Goal: Task Accomplishment & Management: Use online tool/utility

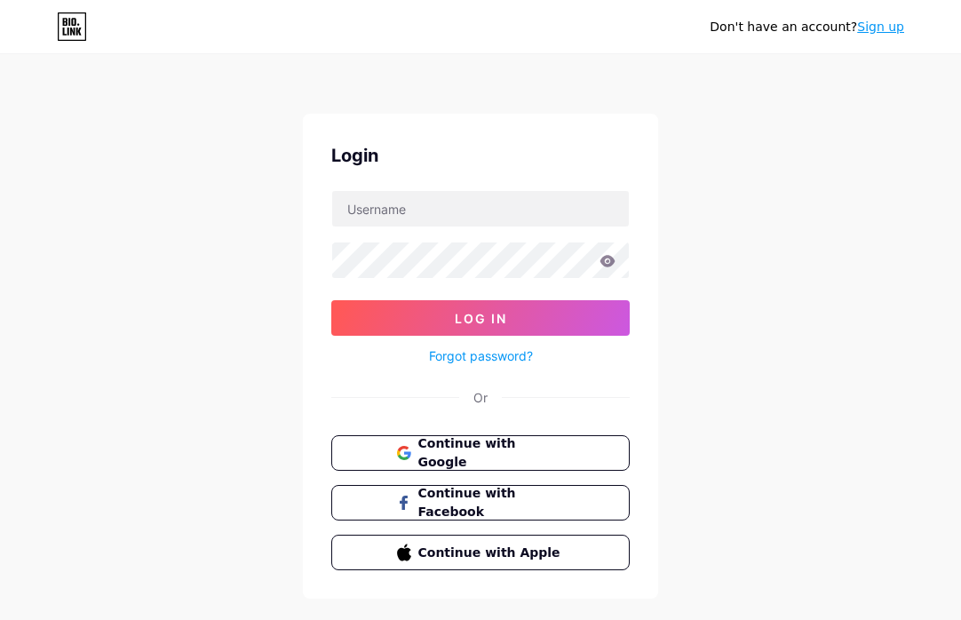
click at [891, 28] on link "Sign up" at bounding box center [880, 27] width 47 height 14
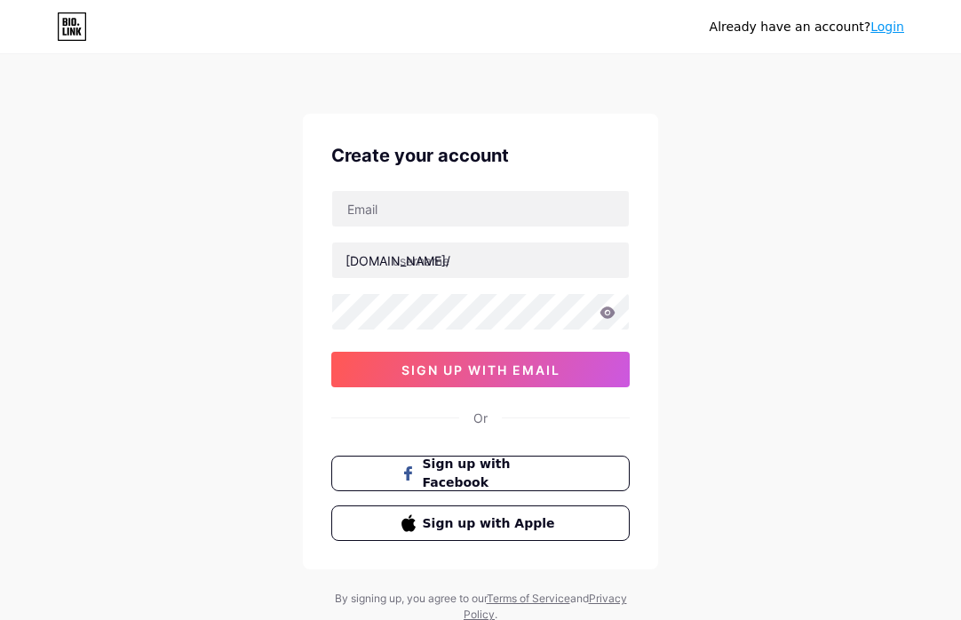
click at [876, 22] on link "Login" at bounding box center [887, 27] width 34 height 14
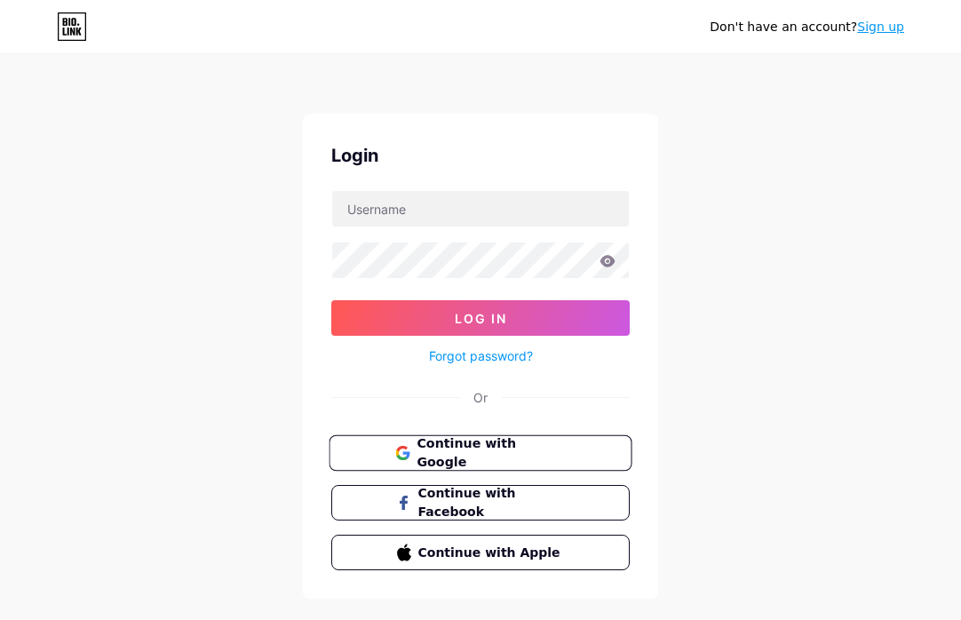
click at [465, 440] on button "Continue with Google" at bounding box center [480, 453] width 303 height 36
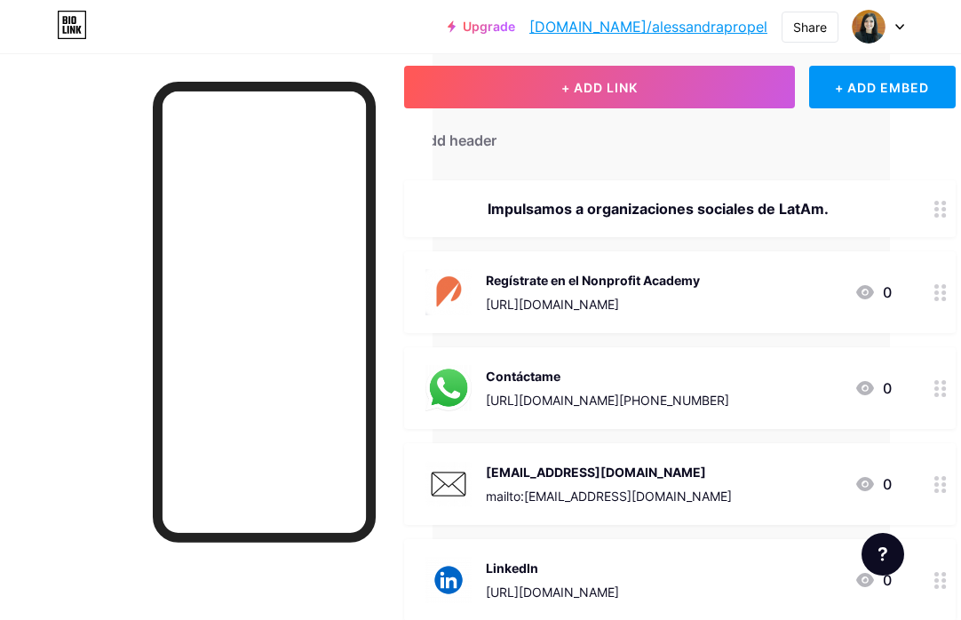
scroll to position [0, 71]
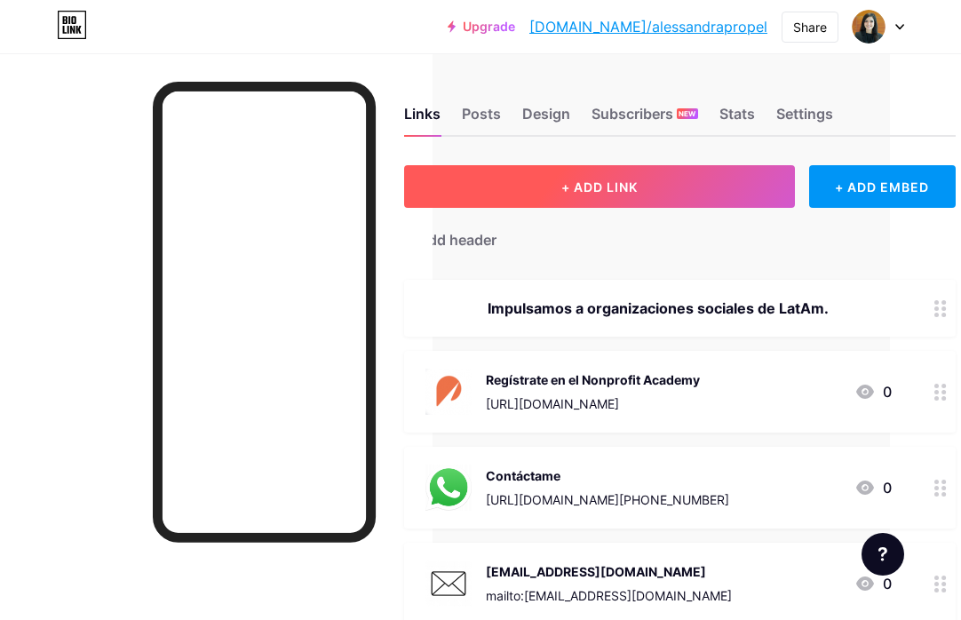
click at [623, 180] on span "+ ADD LINK" at bounding box center [599, 186] width 76 height 15
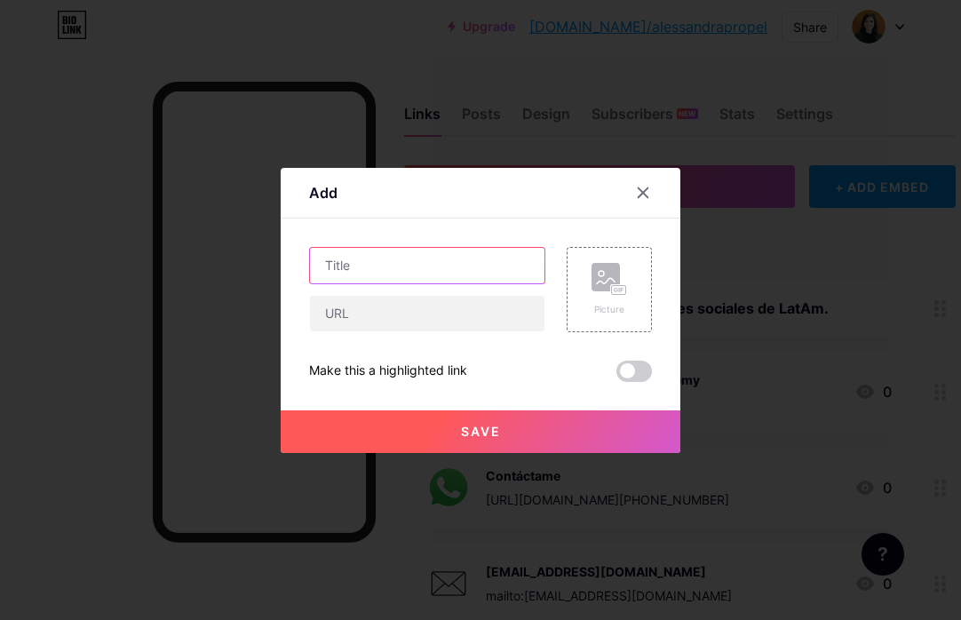
click at [389, 273] on input "text" at bounding box center [427, 266] width 234 height 36
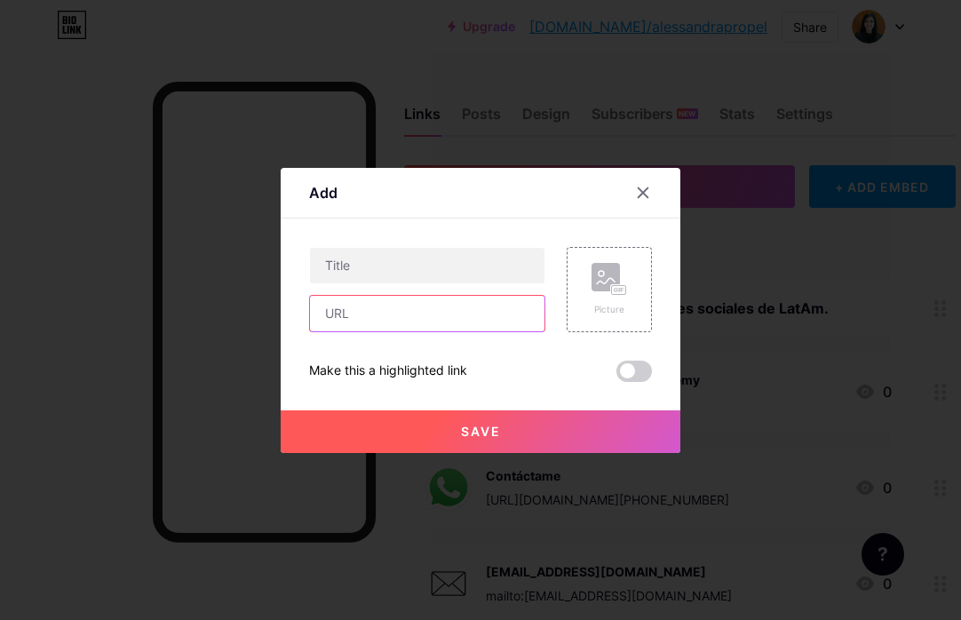
click at [386, 314] on input "text" at bounding box center [427, 314] width 234 height 36
paste input "https://calendly.com/alessandrapropel/reunion"
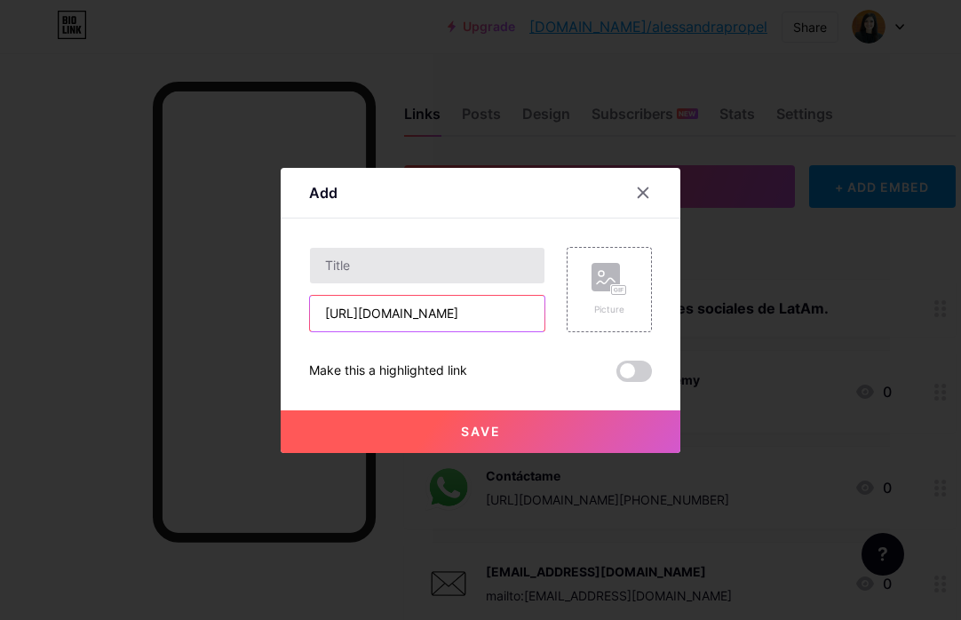
type input "https://calendly.com/alessandrapropel/reunion"
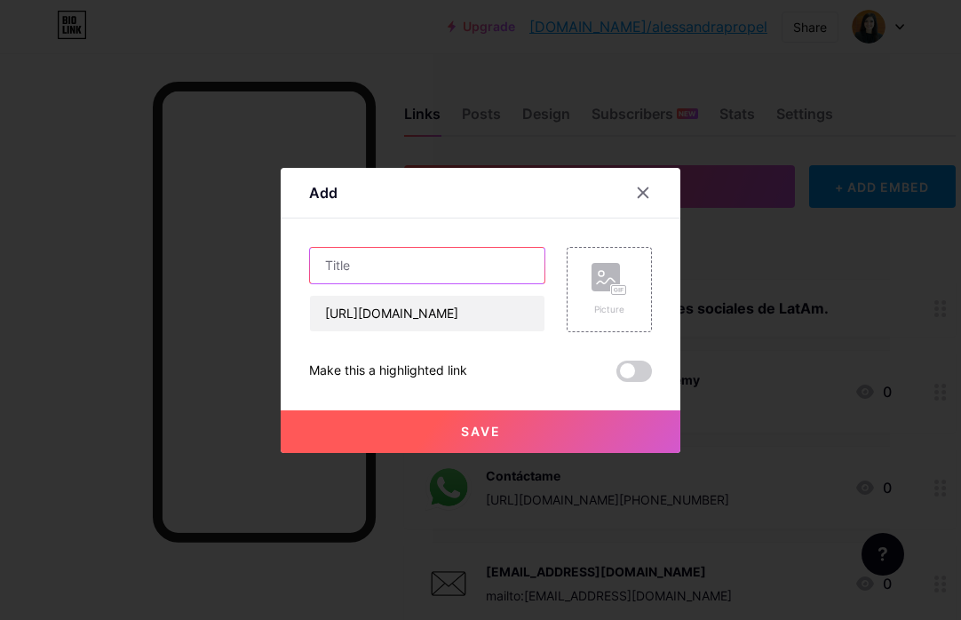
click at [383, 266] on input "text" at bounding box center [427, 266] width 234 height 36
click at [342, 266] on input "Agéndame una reunión" at bounding box center [427, 266] width 234 height 36
click at [350, 259] on input "Agéndame una reunión" at bounding box center [427, 266] width 234 height 36
type input "Agéndame una reunión"
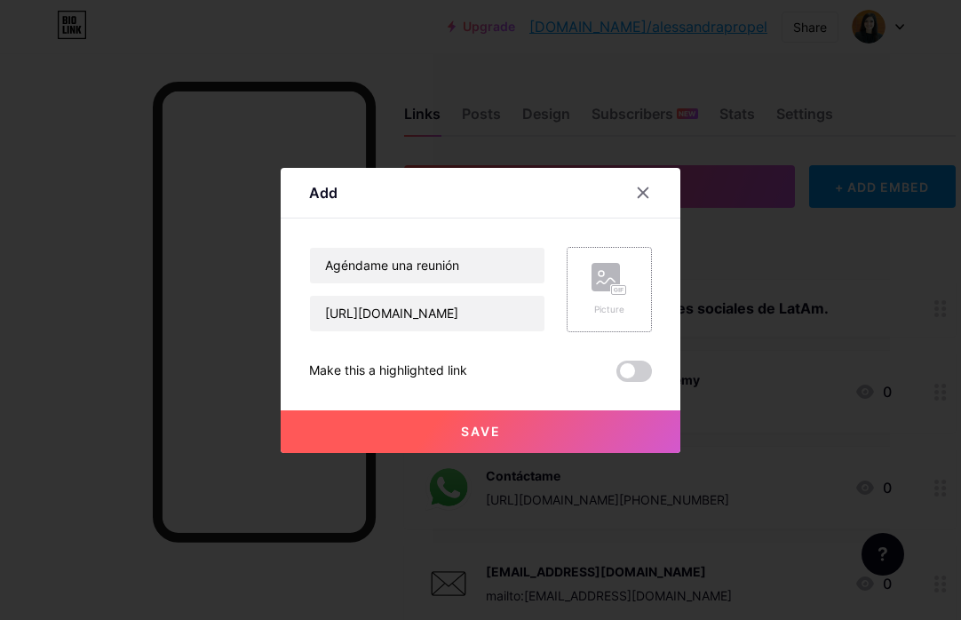
click at [618, 306] on div "Picture" at bounding box center [609, 309] width 36 height 13
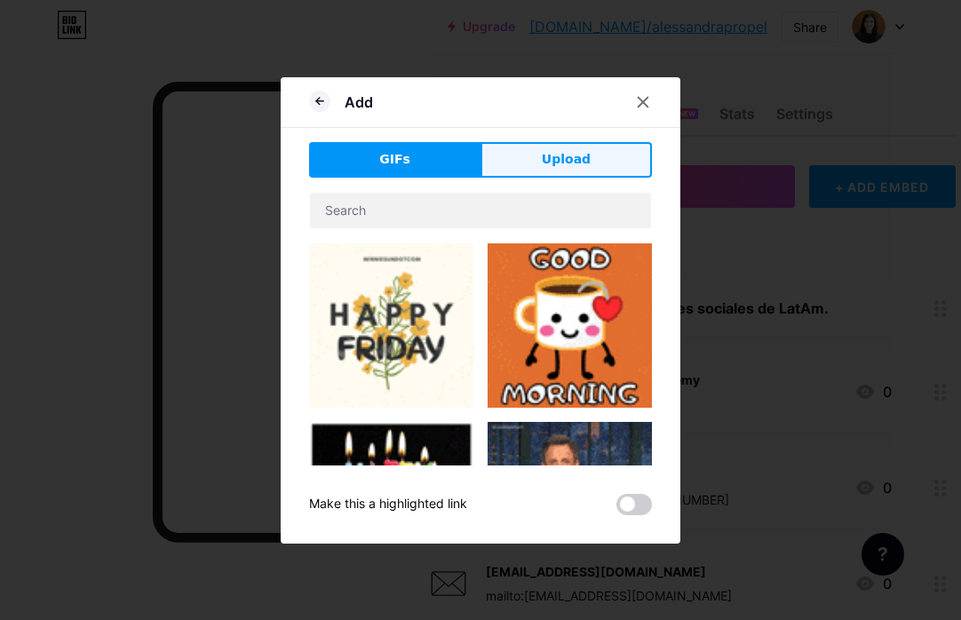
click at [573, 168] on span "Upload" at bounding box center [566, 159] width 49 height 19
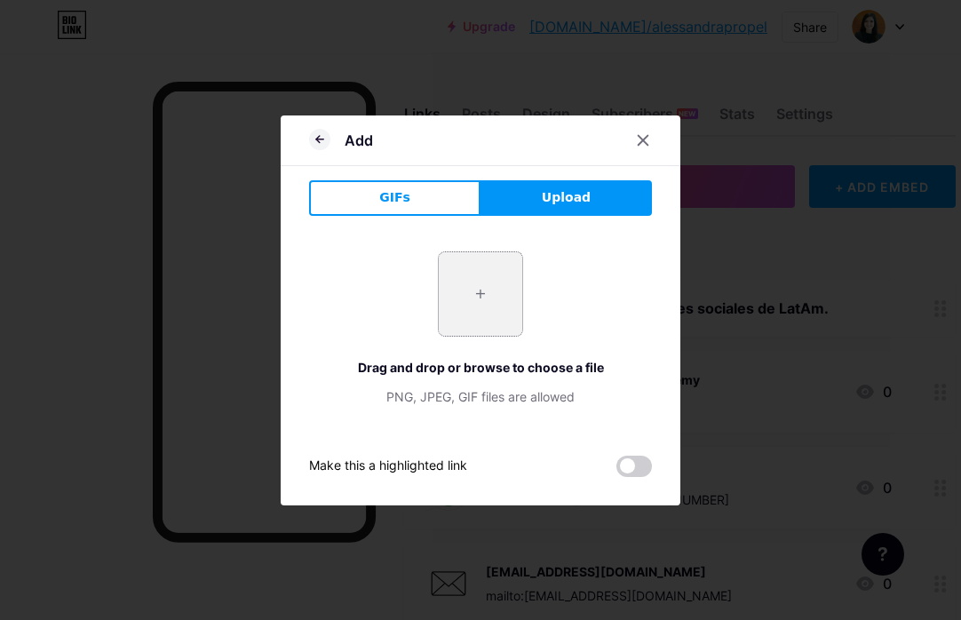
click at [484, 299] on input "file" at bounding box center [480, 293] width 83 height 83
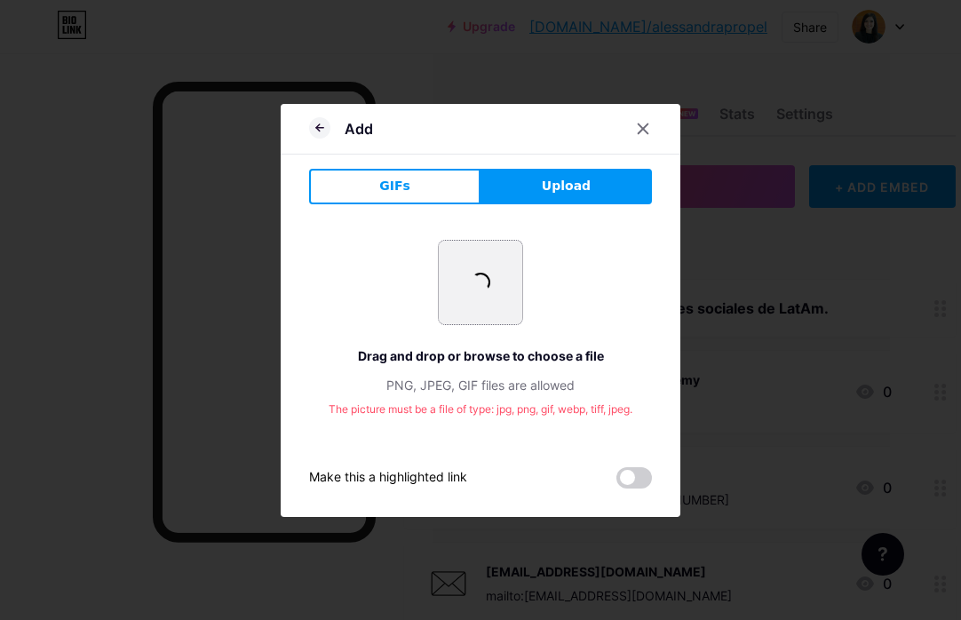
click at [478, 297] on input "file" at bounding box center [480, 282] width 83 height 83
type input "C:\fakepath\zoom-icon.jpg"
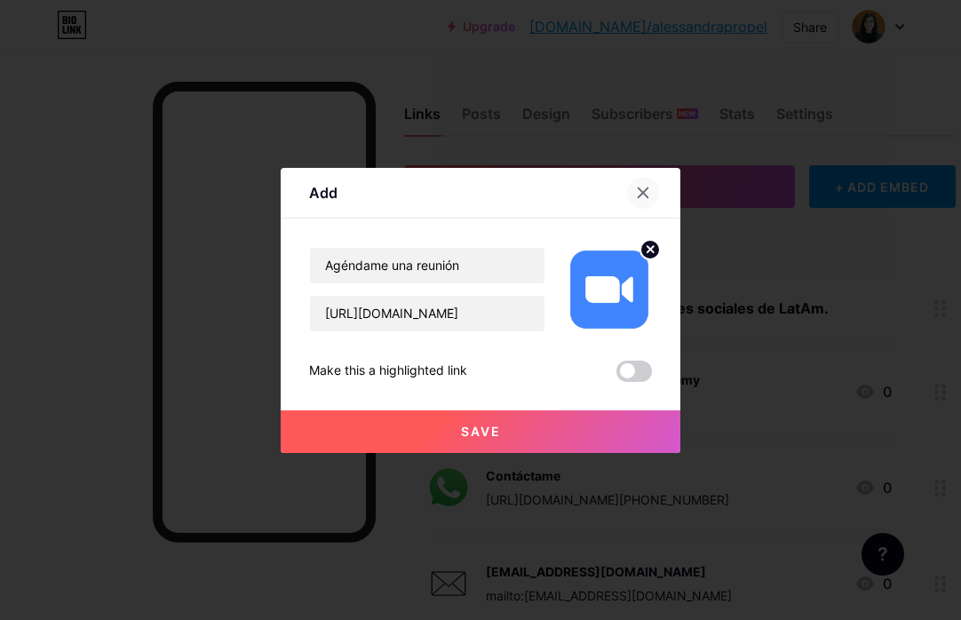
click at [645, 190] on icon at bounding box center [643, 192] width 10 height 10
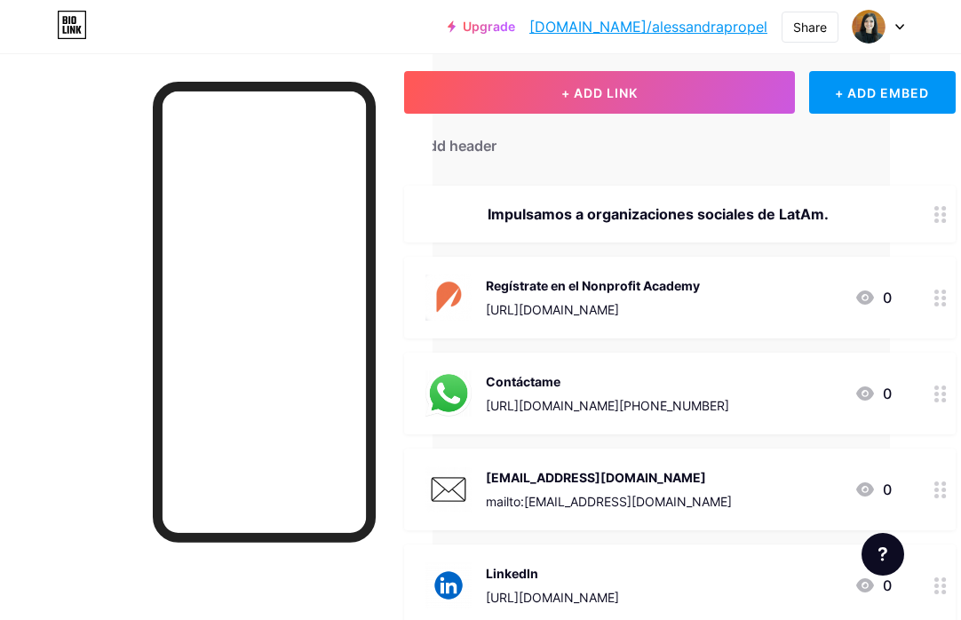
scroll to position [45, 71]
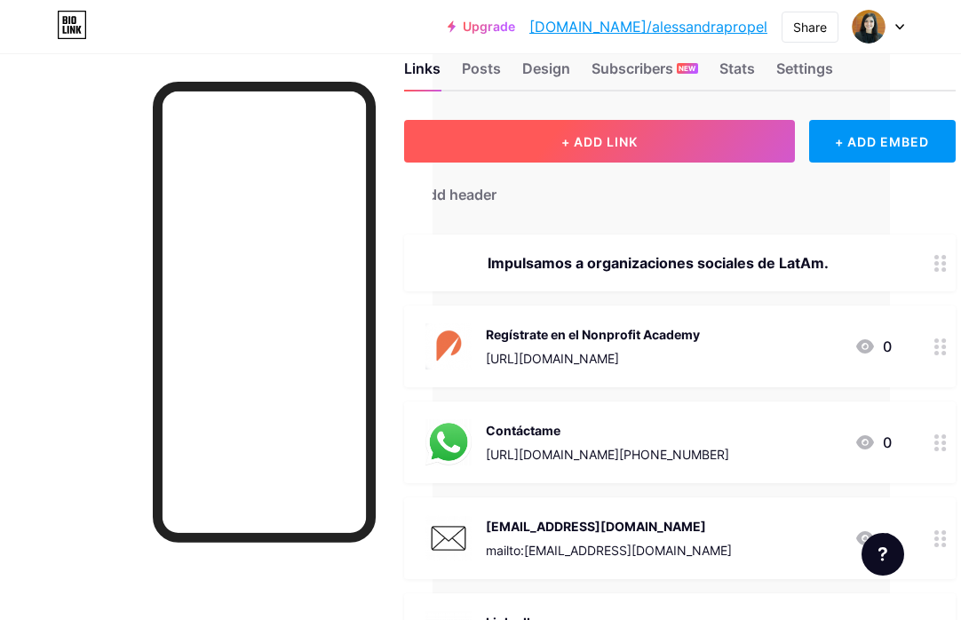
click at [576, 145] on span "+ ADD LINK" at bounding box center [599, 141] width 76 height 15
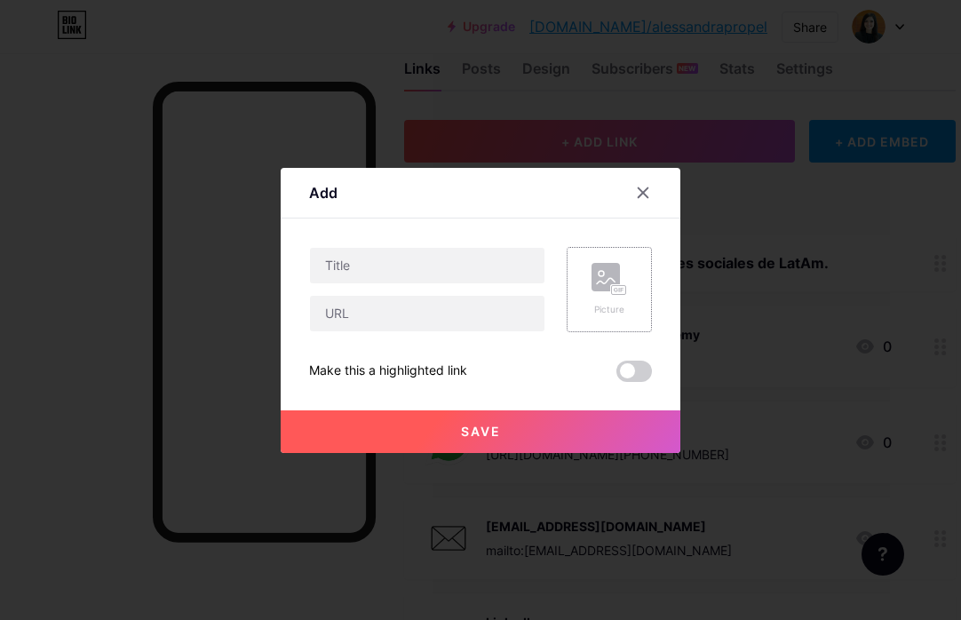
click at [601, 305] on div "Picture" at bounding box center [609, 309] width 36 height 13
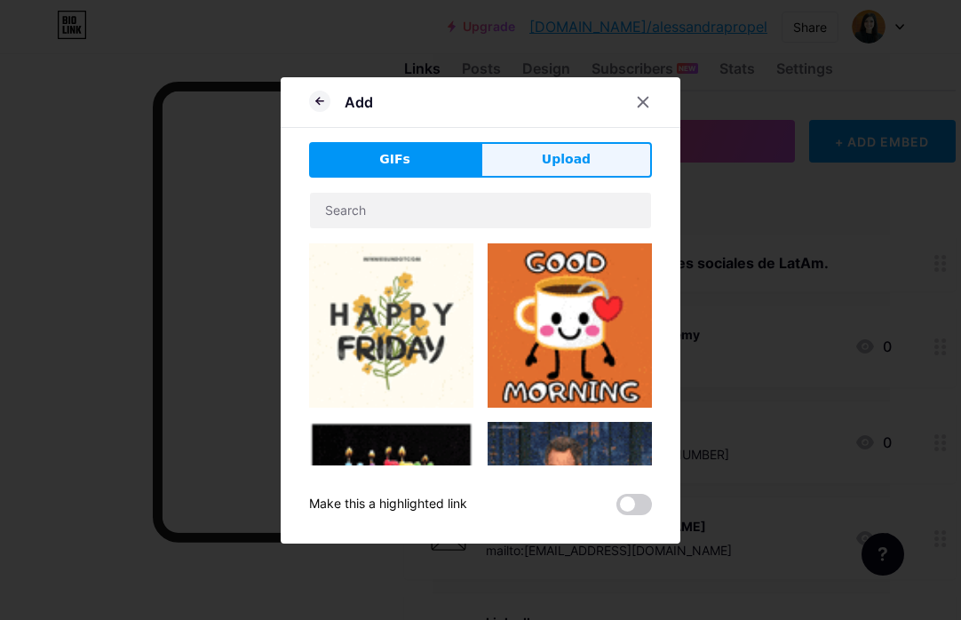
click at [519, 161] on button "Upload" at bounding box center [565, 160] width 171 height 36
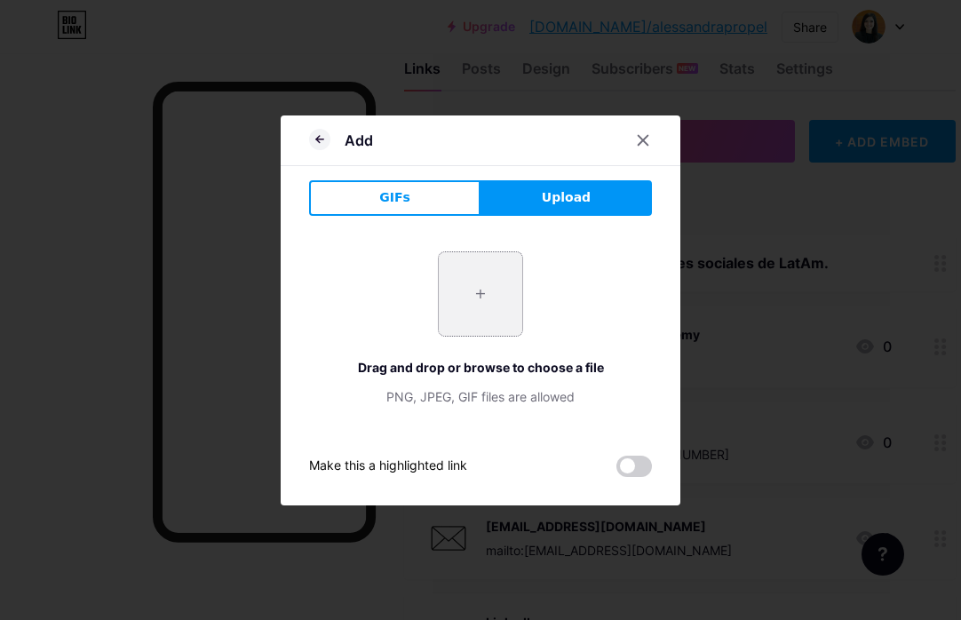
click at [503, 297] on input "file" at bounding box center [480, 293] width 83 height 83
type input "C:\fakepath\zoom-icon.jpg"
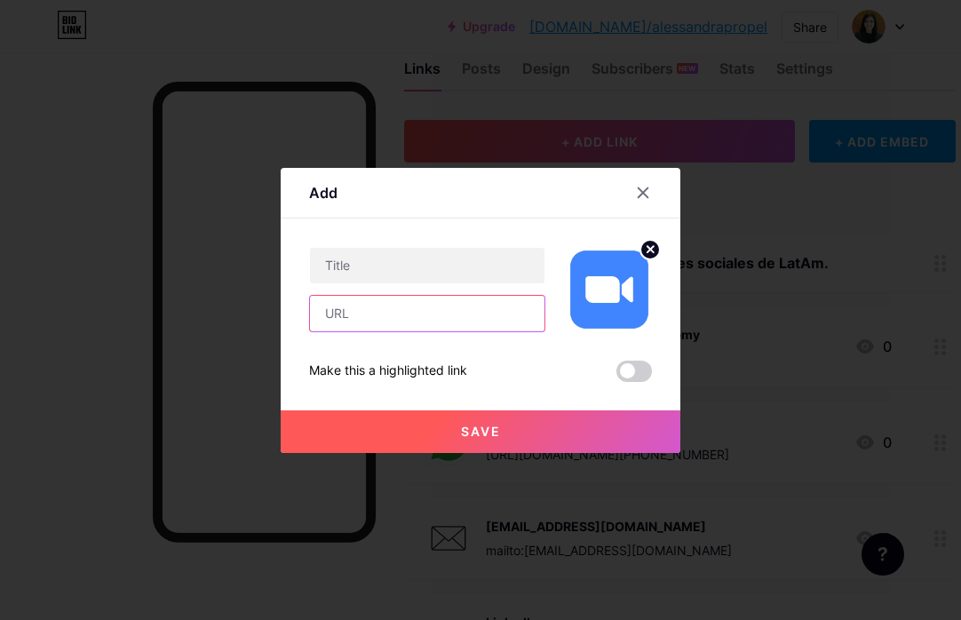
click at [387, 310] on input "text" at bounding box center [427, 314] width 234 height 36
paste input "https://calendly.com/alessandrapropel/reunion"
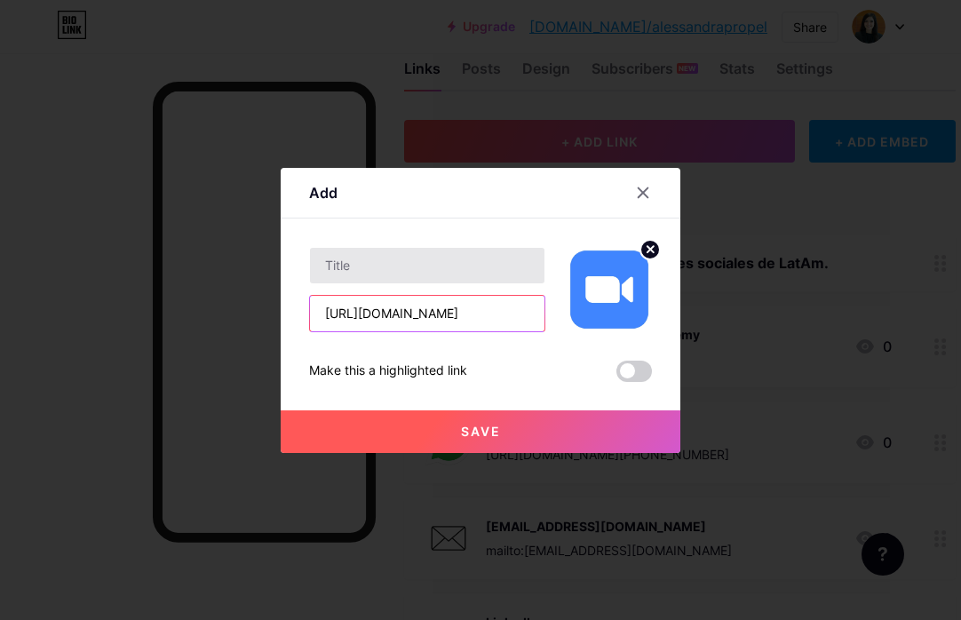
type input "https://calendly.com/alessandrapropel/reunion"
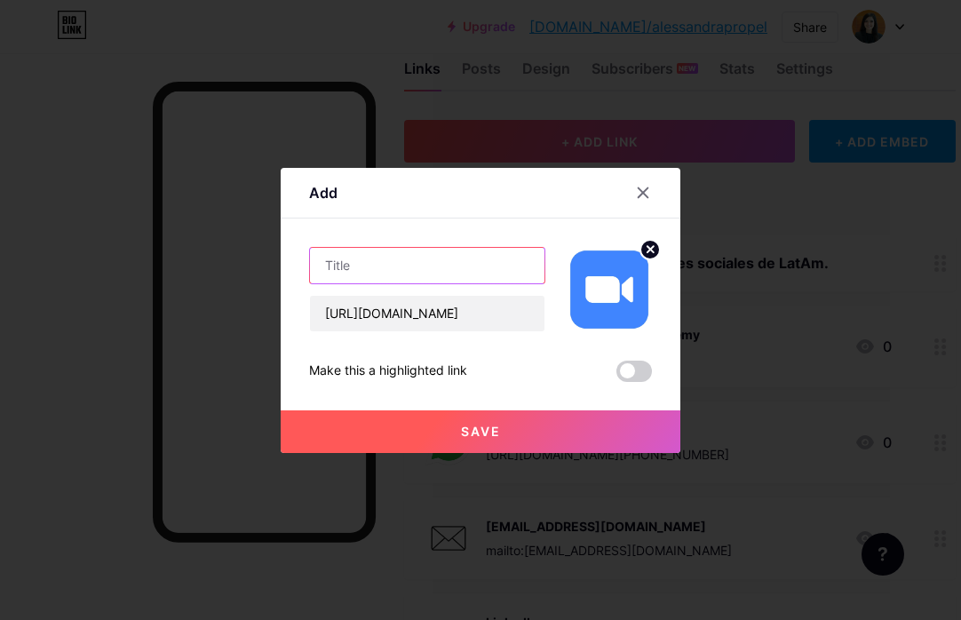
click at [393, 273] on input "text" at bounding box center [427, 266] width 234 height 36
type input "Agéndame una reunión"
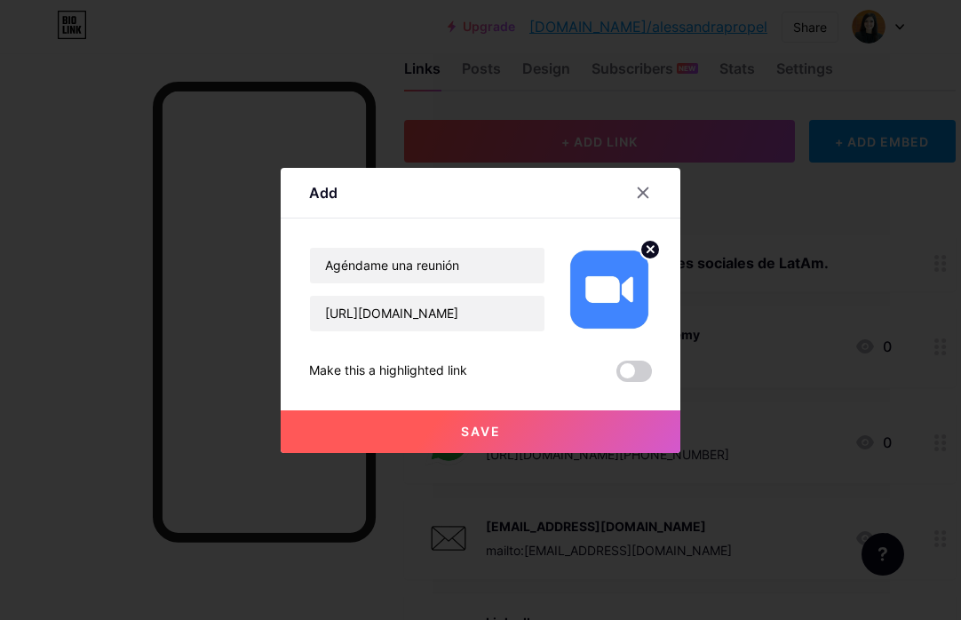
click at [495, 435] on span "Save" at bounding box center [481, 431] width 40 height 15
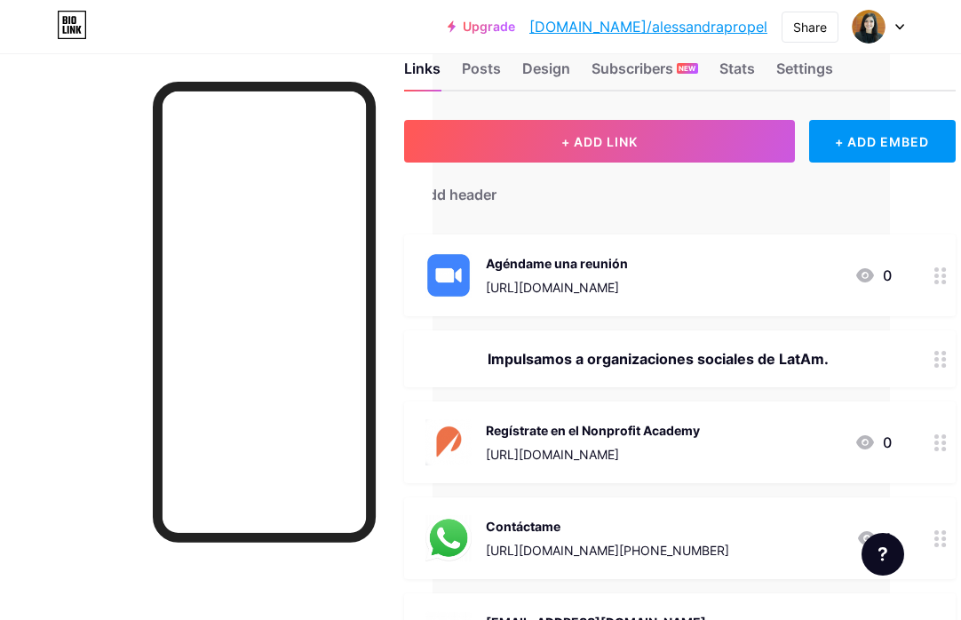
click at [474, 293] on div "Agéndame una reunión https://calendly.com/alessandrapropel/reunion" at bounding box center [526, 275] width 202 height 46
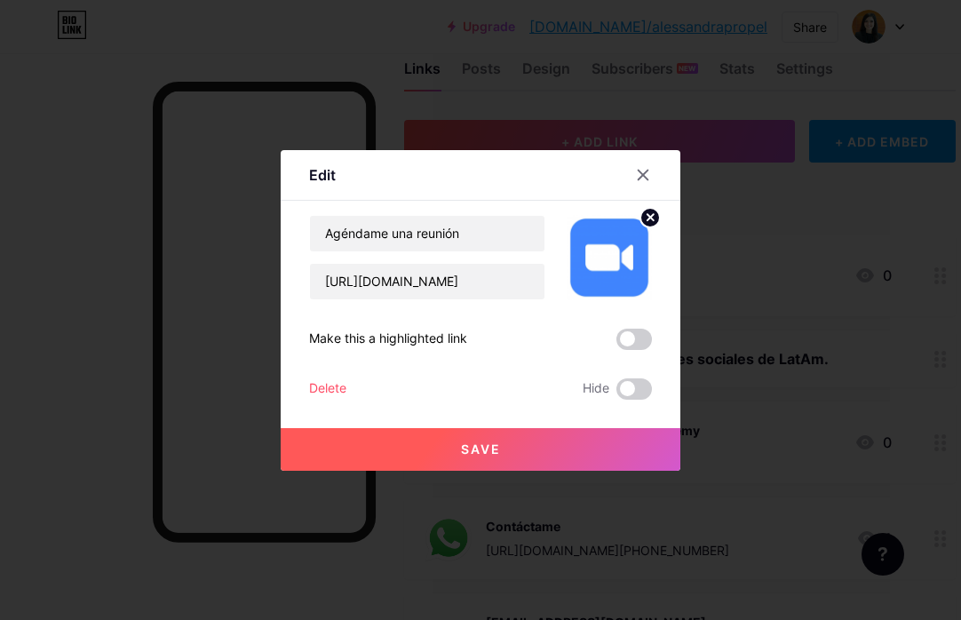
click at [647, 214] on icon at bounding box center [650, 217] width 6 height 6
click at [618, 253] on rect at bounding box center [619, 257] width 14 height 9
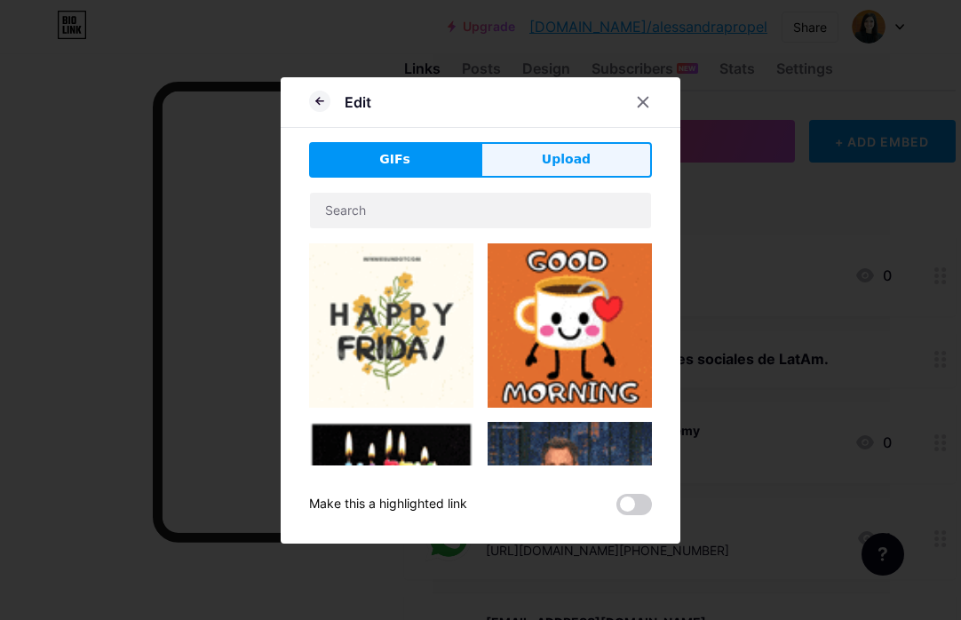
click at [579, 157] on span "Upload" at bounding box center [566, 159] width 49 height 19
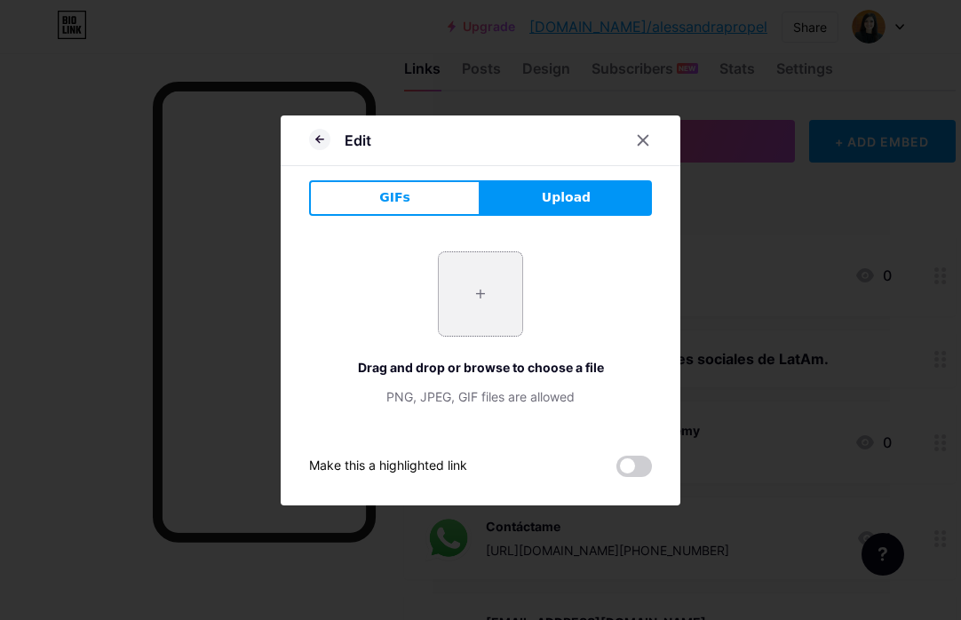
click at [476, 294] on input "file" at bounding box center [480, 293] width 83 height 83
type input "C:\fakepath\round-zoom-logo-isolated-white-background_469489-904.jpg"
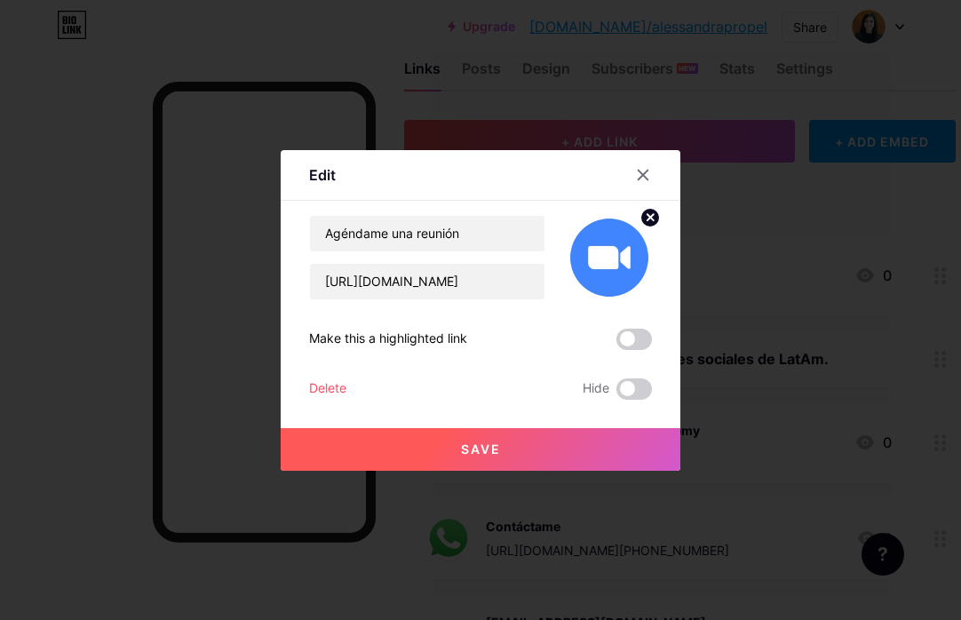
click at [467, 446] on span "Save" at bounding box center [481, 448] width 40 height 15
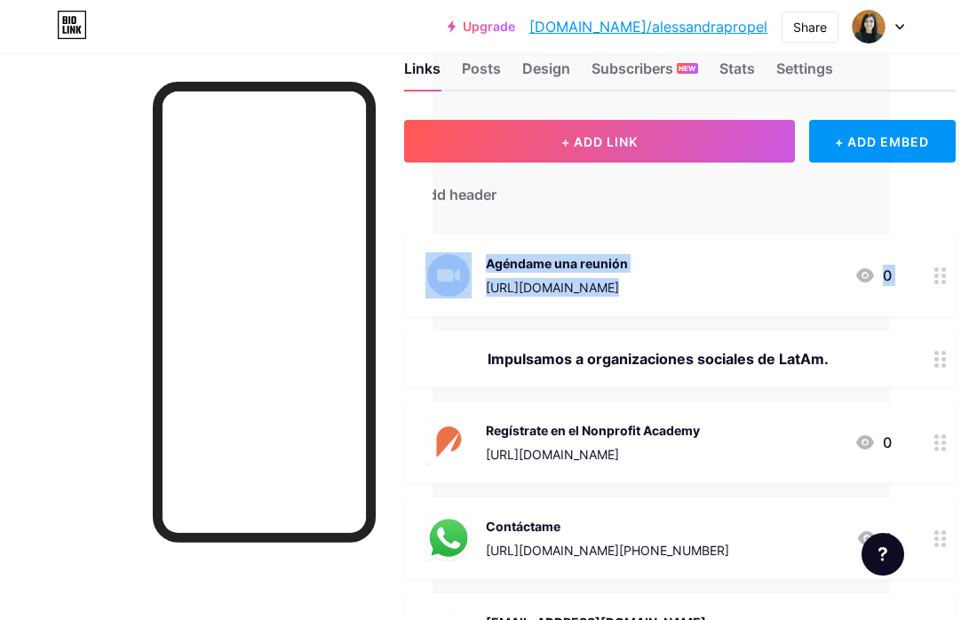
drag, startPoint x: 449, startPoint y: 348, endPoint x: 448, endPoint y: 230, distance: 118.1
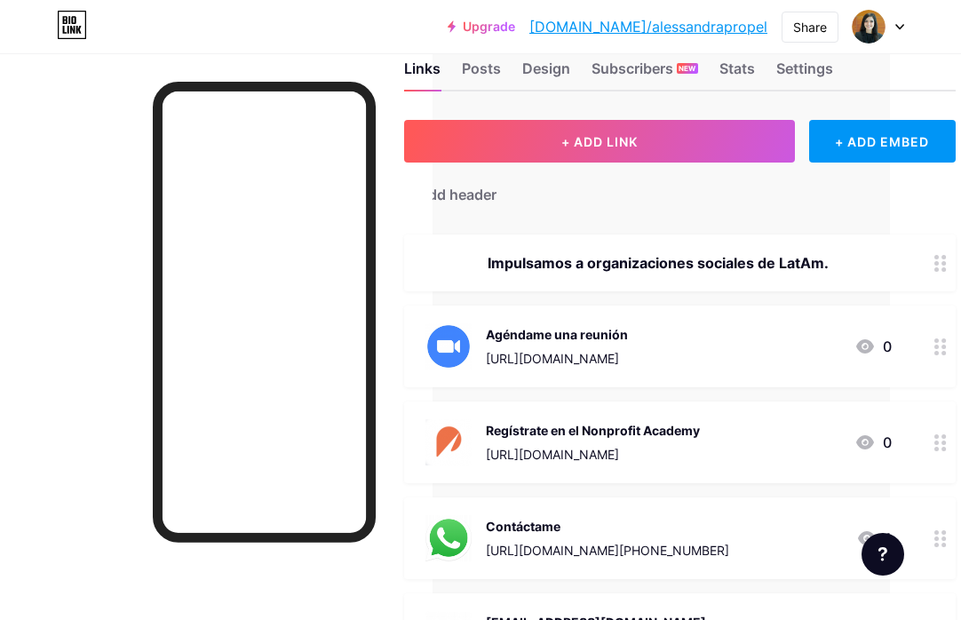
click at [580, 266] on div "Impulsamos a organizaciones sociales de LatAm." at bounding box center [658, 262] width 466 height 21
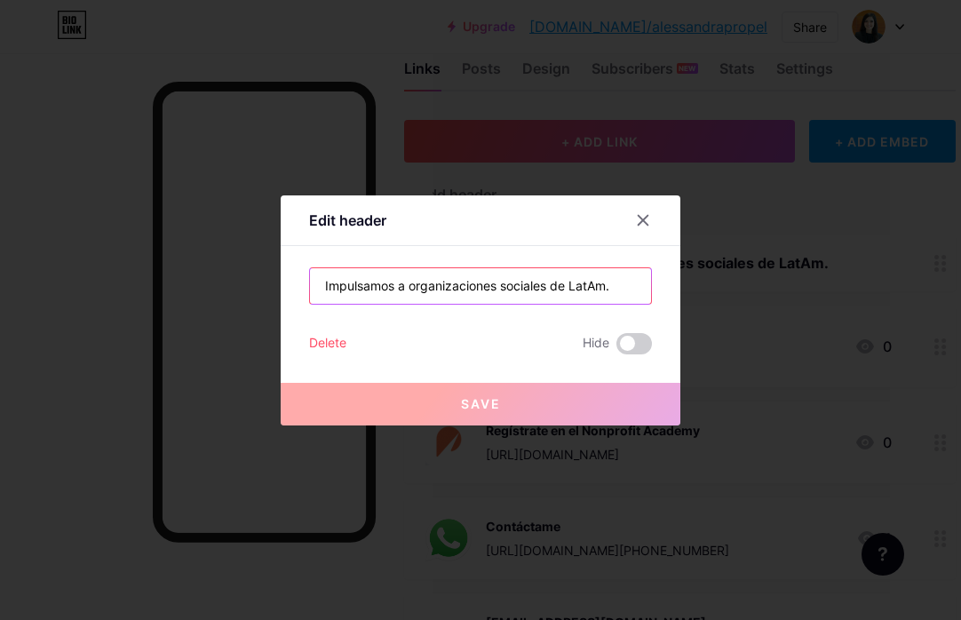
drag, startPoint x: 391, startPoint y: 289, endPoint x: 297, endPoint y: 283, distance: 93.4
click at [297, 283] on div "Edit header Impulsamos a organizaciones sociales de LatAm. Delete Hide Save" at bounding box center [481, 310] width 400 height 230
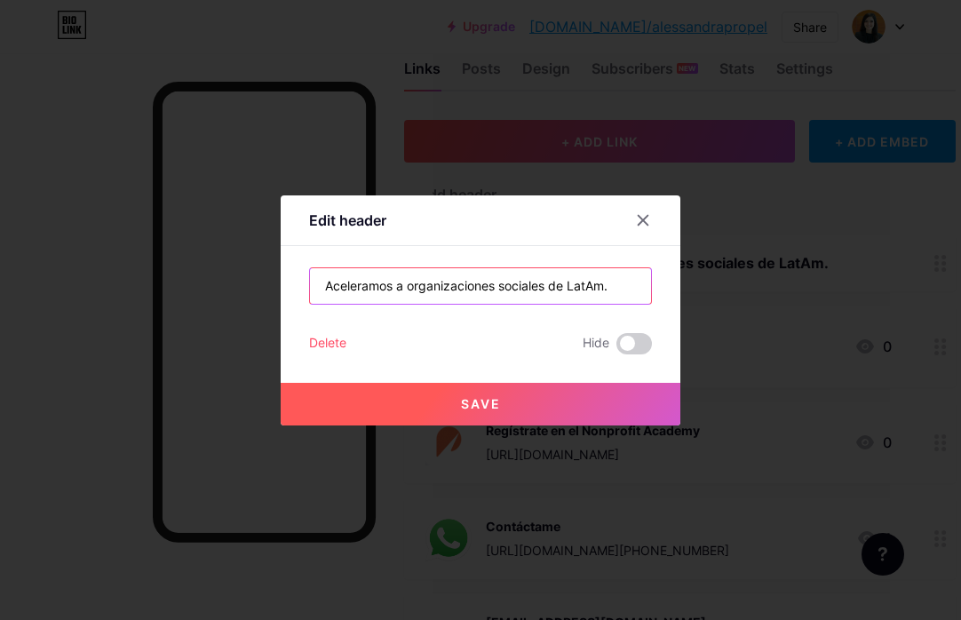
type input "Aceleramos a organizaciones sociales de LatAm."
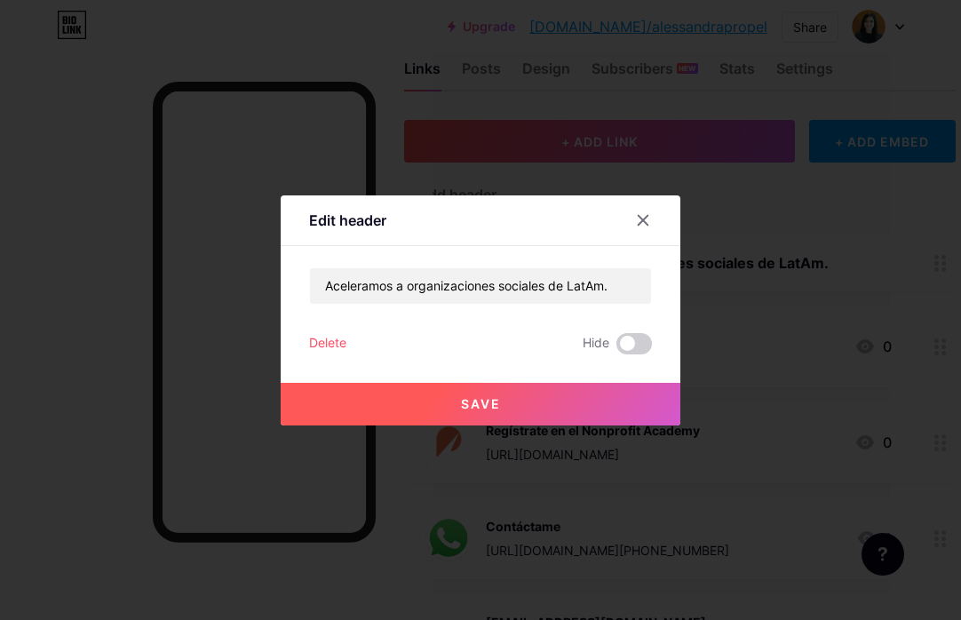
click at [459, 402] on button "Save" at bounding box center [481, 404] width 400 height 43
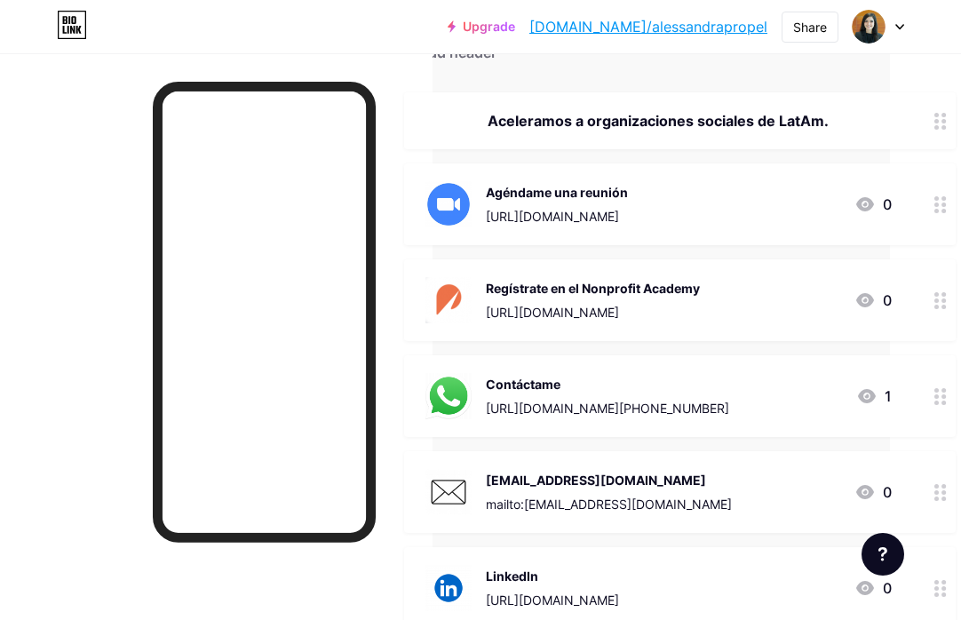
scroll to position [183, 71]
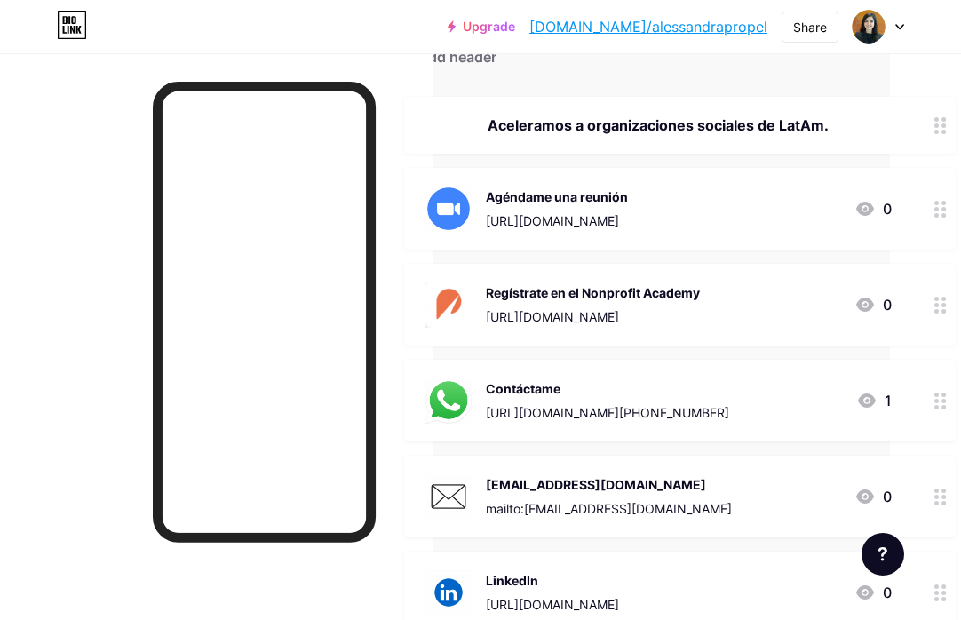
click at [723, 290] on div "Regístrate en el Nonprofit Academy https://www.academy.wepropel.org/ 0" at bounding box center [658, 304] width 466 height 46
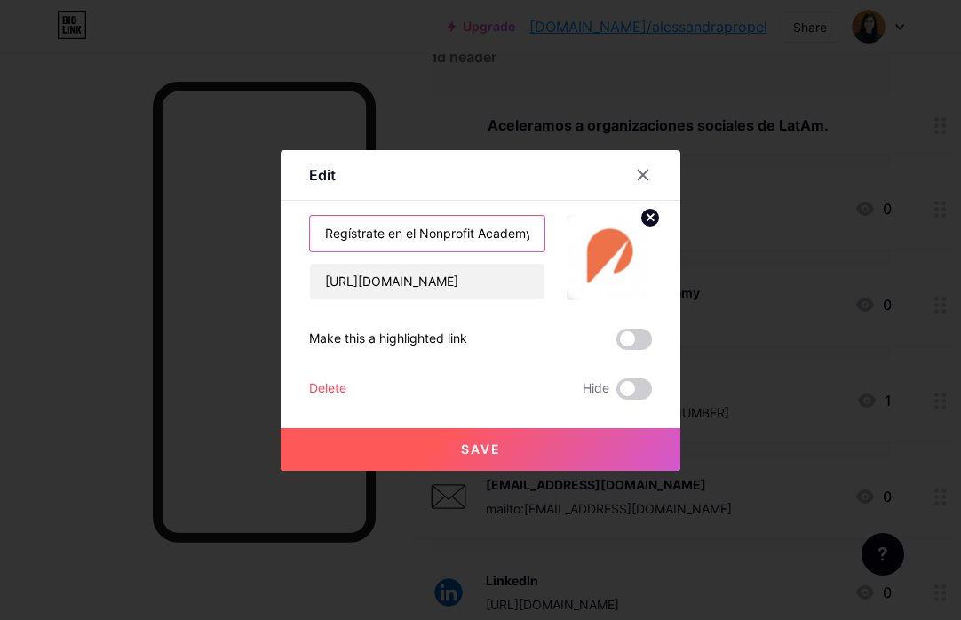
drag, startPoint x: 416, startPoint y: 234, endPoint x: 316, endPoint y: 233, distance: 100.4
click at [316, 233] on input "Regístrate en el Nonprofit Academy" at bounding box center [427, 234] width 234 height 36
drag, startPoint x: 370, startPoint y: 234, endPoint x: 277, endPoint y: 234, distance: 93.2
click at [277, 234] on div "Edit Content YouTube Play YouTube video without leaving your page. ADD Vimeo Pl…" at bounding box center [480, 310] width 961 height 620
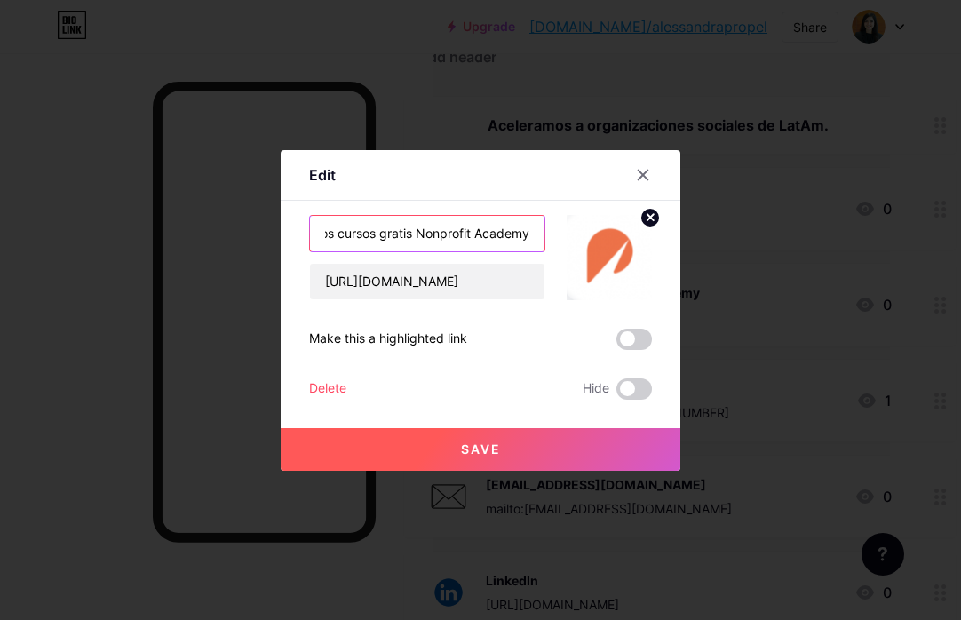
click at [411, 234] on input "Lleva nuestros cursos gratis Nonprofit Academy" at bounding box center [427, 234] width 234 height 36
type input "Lleva nuestros cursos gratis para ONGs de la Nonprofit Academy"
click at [500, 442] on button "Save" at bounding box center [481, 449] width 400 height 43
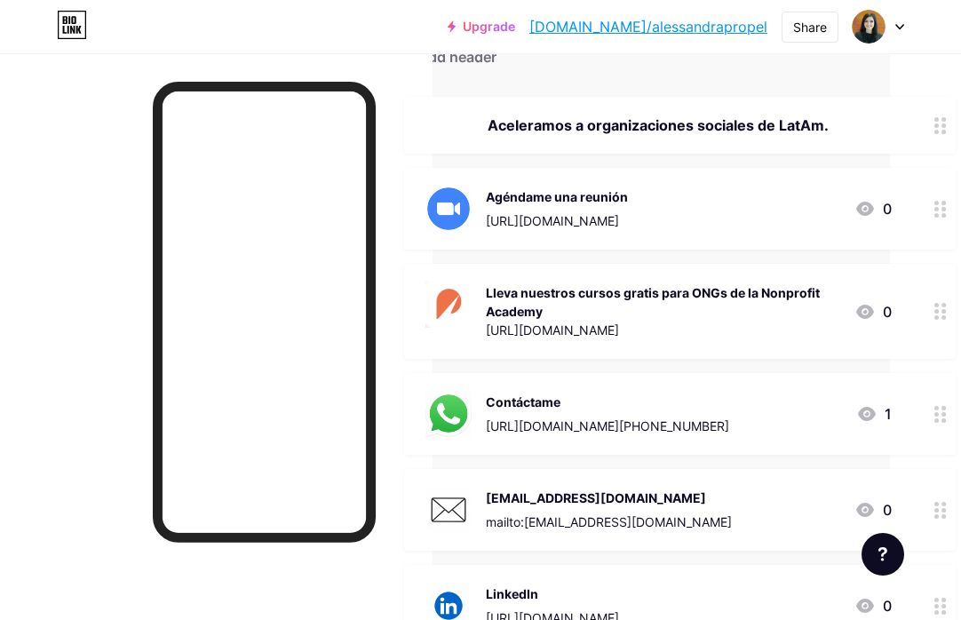
click at [760, 303] on div "Lleva nuestros cursos gratis para ONGs de la Nonprofit Academy" at bounding box center [663, 301] width 354 height 37
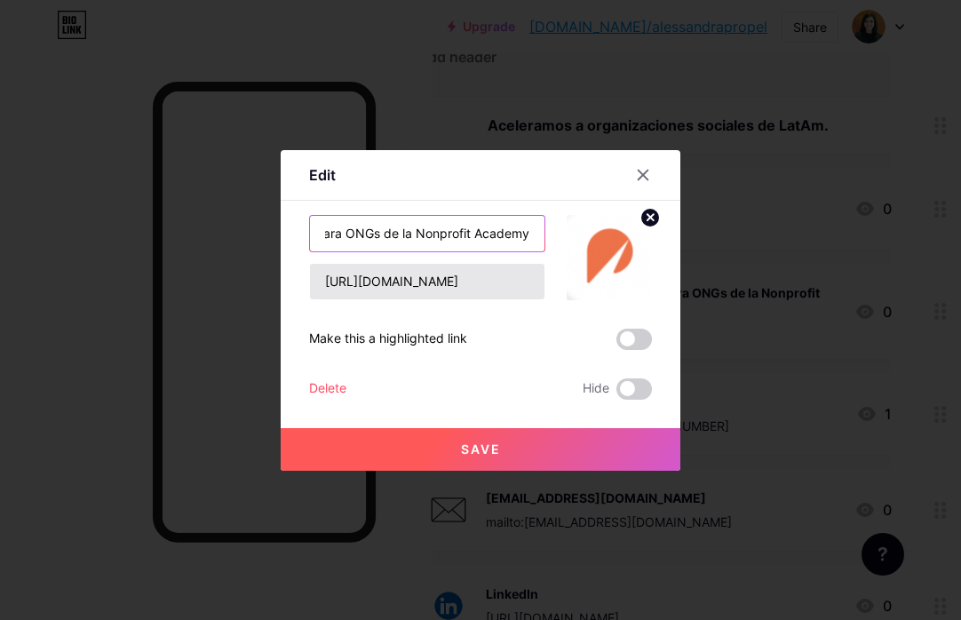
scroll to position [0, 177]
drag, startPoint x: 450, startPoint y: 233, endPoint x: 387, endPoint y: 234, distance: 63.1
click at [387, 234] on input "Lleva nuestros cursos gratis para ONGs de la Nonprofit Academy" at bounding box center [427, 234] width 234 height 36
type input "Lleva nuestros cursos de la Nonprofit Academy"
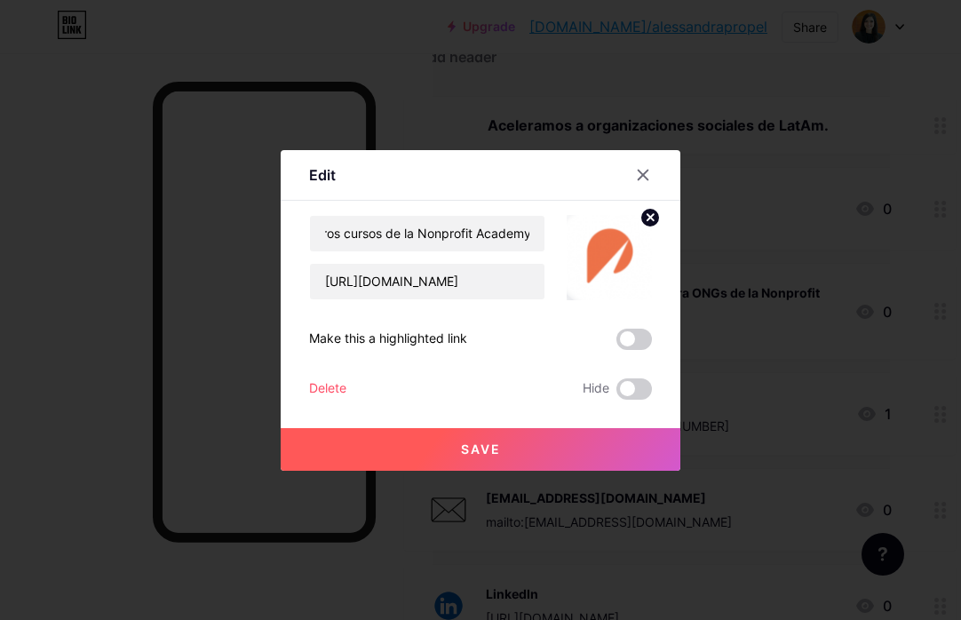
click at [524, 457] on button "Save" at bounding box center [481, 449] width 400 height 43
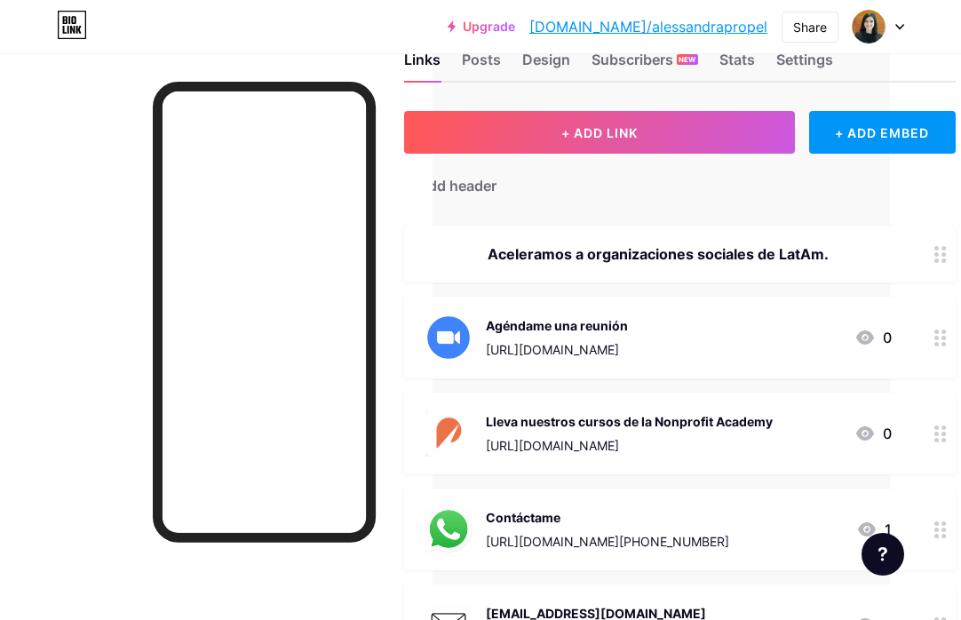
scroll to position [0, 71]
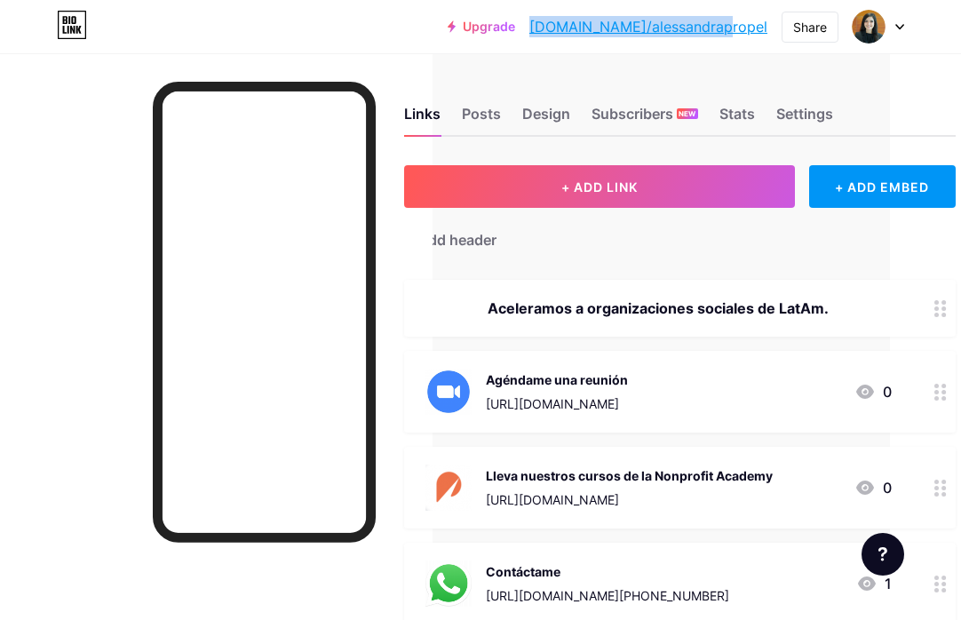
drag, startPoint x: 772, startPoint y: 32, endPoint x: 600, endPoint y: 32, distance: 171.4
click at [600, 32] on div "Upgrade bio.link/alessa... bio.link/alessandrapropel Share Switch accounts Ales…" at bounding box center [676, 27] width 456 height 32
copy link "[DOMAIN_NAME]/alessandrapropel"
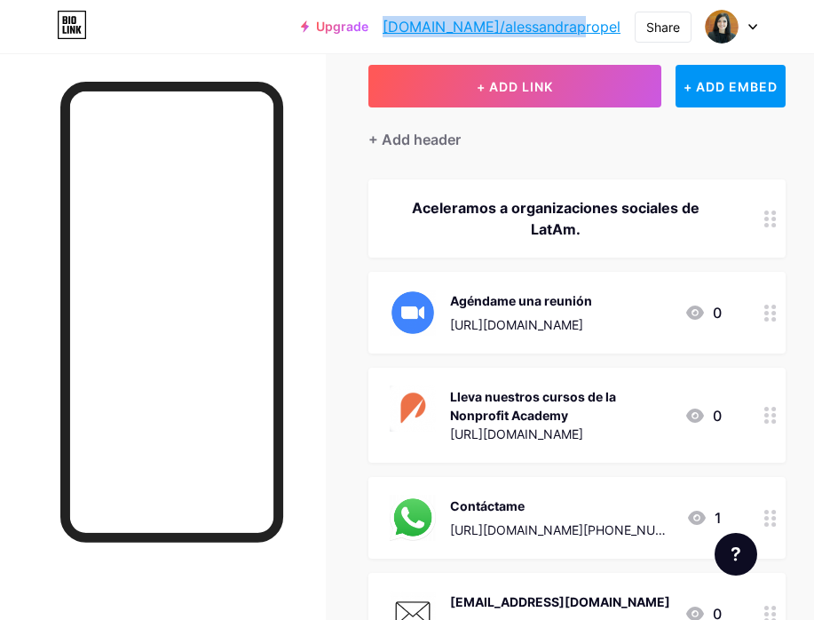
scroll to position [0, 0]
